Goal: Task Accomplishment & Management: Use online tool/utility

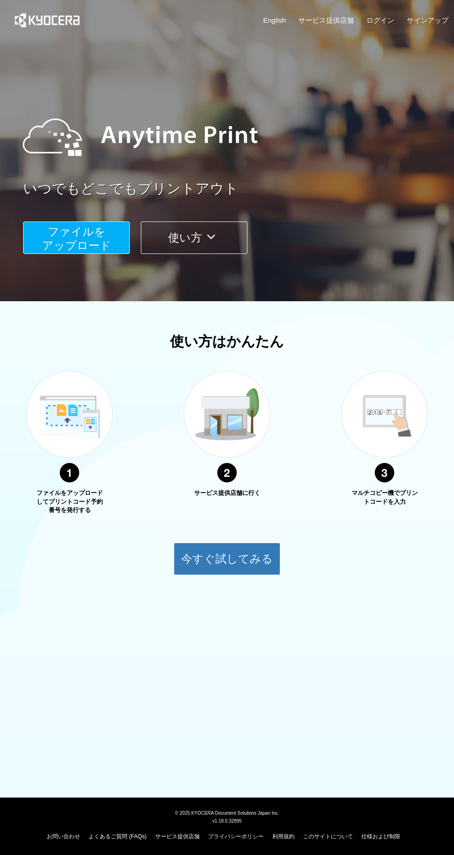
click at [95, 232] on span "ファイルを ​​アップロード" at bounding box center [76, 238] width 69 height 26
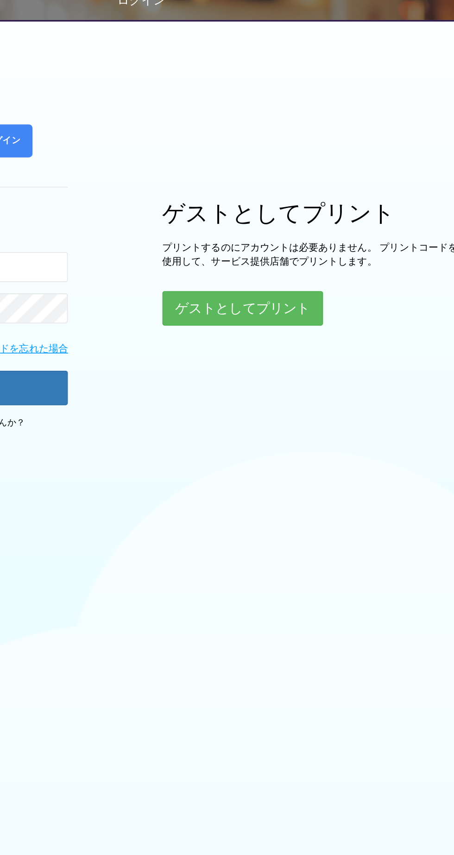
click at [303, 232] on button "ゲストとしてプリント" at bounding box center [289, 226] width 99 height 21
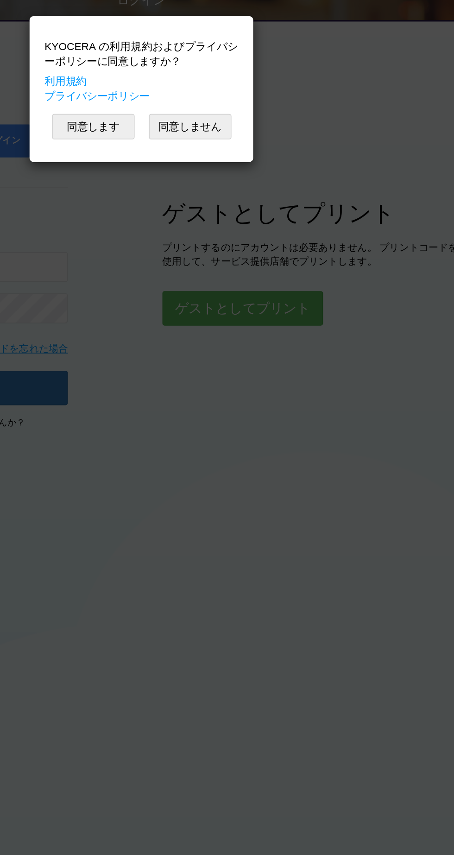
click at [203, 116] on button "同意します" at bounding box center [197, 115] width 51 height 16
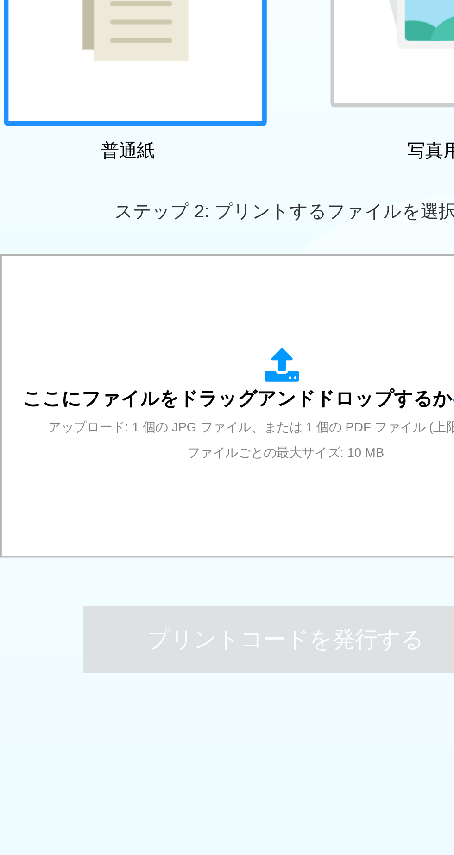
click at [277, 440] on span "ここにファイルをドラッグアンドドロップするか 参照 します" at bounding box center [227, 440] width 324 height 13
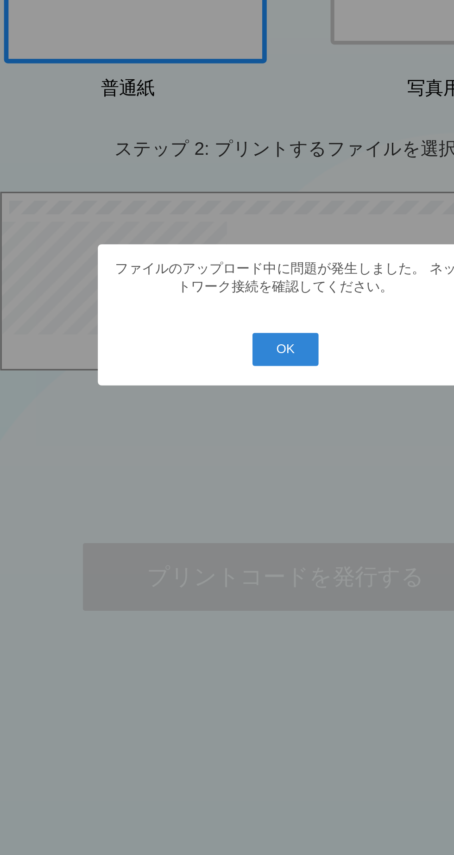
click at [227, 450] on button "OK" at bounding box center [227, 449] width 41 height 20
